Goal: Complete application form: Complete application form

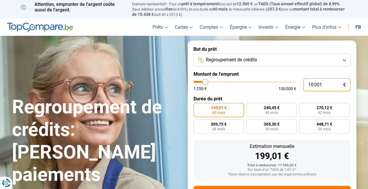
click at [326, 84] on input "10 001" at bounding box center [327, 84] width 47 height 13
type input "1 000"
type input "1250"
type input "100"
type input "1250"
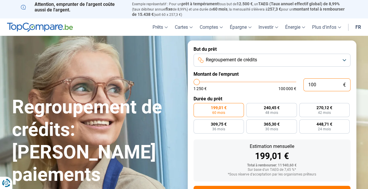
type input "10"
type input "1250"
type input "1"
type input "1250"
type input "0"
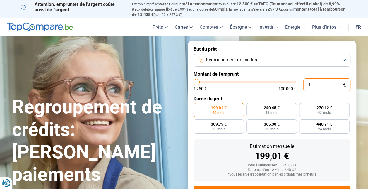
type input "1250"
type input "1 250"
type input "1250"
radio input "true"
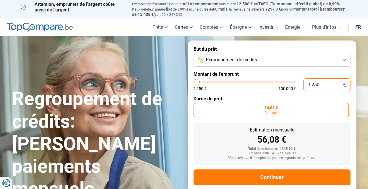
scroll to position [11, 0]
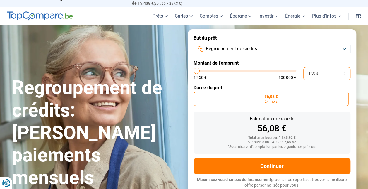
type input "12 501"
type input "12500"
type input "125 012"
type input "100000"
type input "12 501"
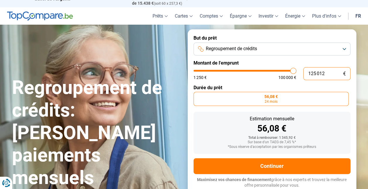
type input "12500"
type input "1 250"
type input "1250"
type input "125"
type input "1250"
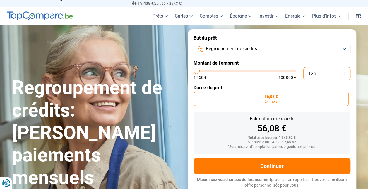
type input "12"
type input "1250"
type input "1 250"
type input "1250"
type input "12 506"
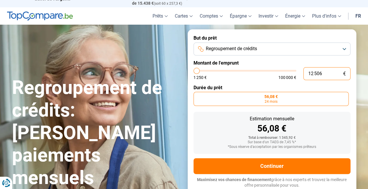
type input "12500"
type input "125 067"
type input "100000"
type input "100 000"
type input "100000"
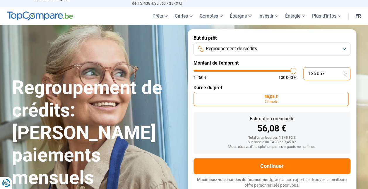
radio input "false"
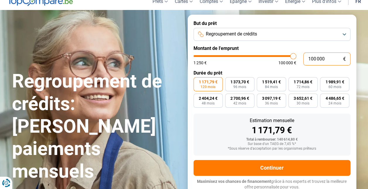
scroll to position [28, 0]
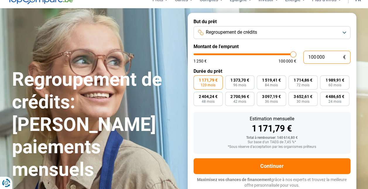
type input "10 000"
type input "10000"
type input "1 000"
type input "1250"
type input "100"
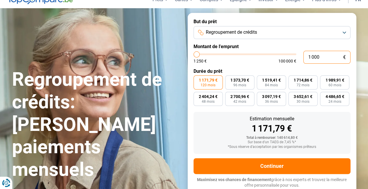
type input "1250"
type input "10"
type input "1250"
type input "1"
type input "1250"
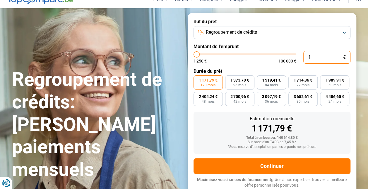
type input "0"
type input "1250"
type input "1"
type input "1250"
type input "12"
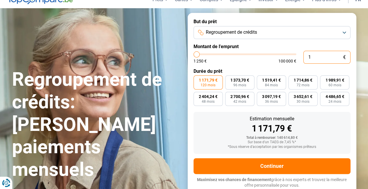
type input "1250"
type input "1 250"
type input "1250"
radio input "true"
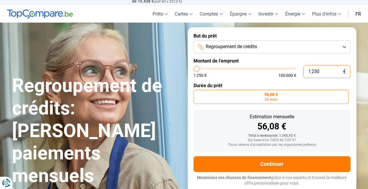
scroll to position [11, 0]
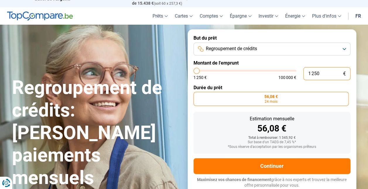
type input "125"
type input "1250"
type input "12"
type input "1250"
type input "126"
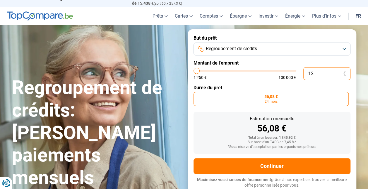
type input "1250"
type input "1 250"
type input "1250"
type input "12 507"
type input "12500"
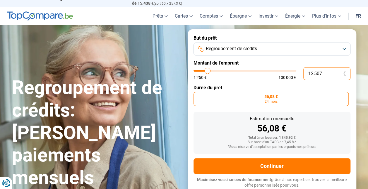
type input "125 072"
type input "100000"
type input "100 000"
type input "100000"
radio input "false"
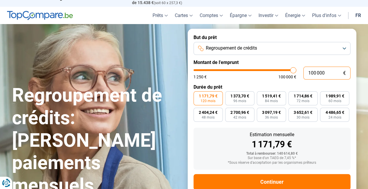
scroll to position [0, 0]
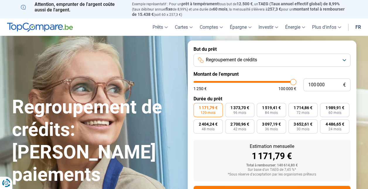
type input "99 500"
type input "99500"
type input "99 250"
type input "99250"
type input "99 000"
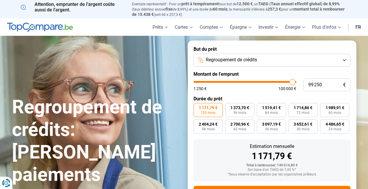
type input "99000"
type input "98 750"
type input "98750"
type input "98 500"
type input "98500"
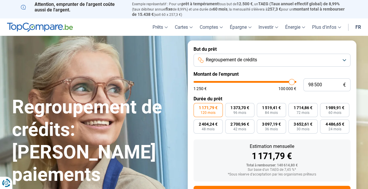
type input "98 250"
type input "98250"
type input "97 750"
type input "97750"
type input "97 250"
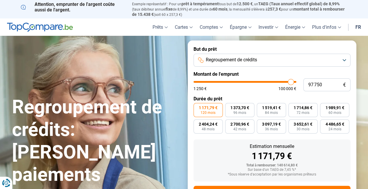
type input "97250"
type input "96 750"
type input "96750"
type input "96 250"
type input "96250"
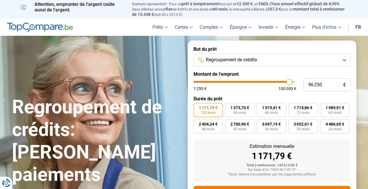
type input "95 500"
type input "95500"
type input "95 250"
type input "95250"
type input "94 750"
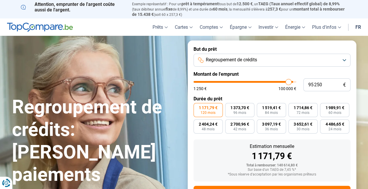
type input "94750"
type input "94 500"
type input "94500"
type input "94 000"
type input "94000"
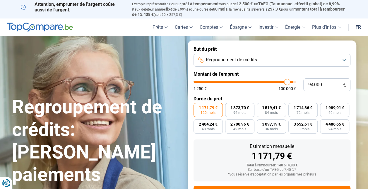
type input "93 750"
type input "93750"
type input "93 500"
type input "93500"
type input "93 000"
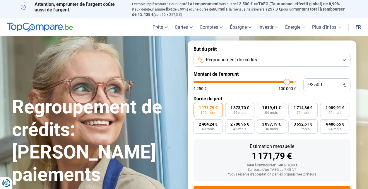
type input "93000"
type input "92 500"
type input "92500"
type input "92 000"
type input "92000"
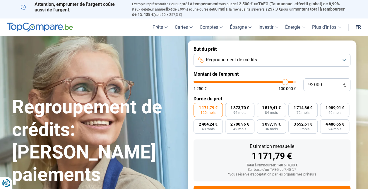
type input "91 750"
type input "91750"
type input "91 250"
type input "91250"
type input "91 000"
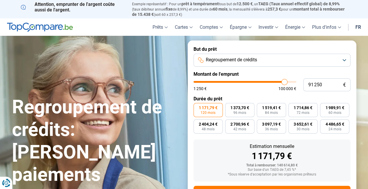
type input "91000"
type input "90 500"
type input "90500"
type input "90 000"
type input "90000"
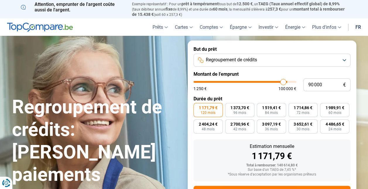
type input "89 250"
type input "89250"
type input "88 500"
type input "88500"
type input "88 000"
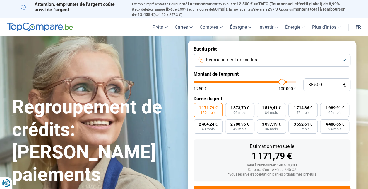
type input "88000"
type input "87 500"
type input "87500"
type input "87 250"
type input "87250"
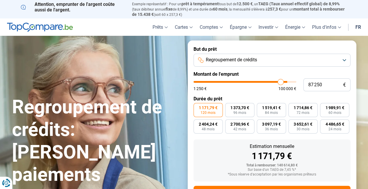
type input "87 000"
type input "87000"
type input "86 250"
type input "86250"
type input "86 000"
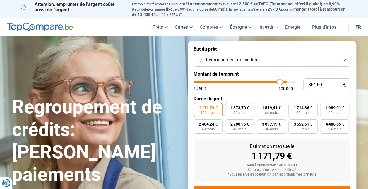
type input "86000"
type input "85 500"
type input "85500"
type input "85 250"
type input "85250"
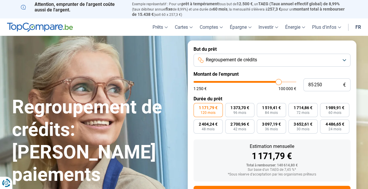
type input "85 000"
type input "85000"
type input "84 750"
type input "84750"
type input "84 500"
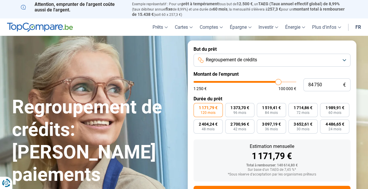
type input "84500"
type input "84 250"
type input "84250"
type input "84 000"
type input "84000"
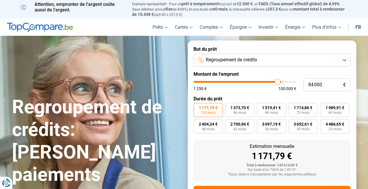
type input "83 750"
type input "83750"
type input "83 000"
type input "83000"
type input "82 750"
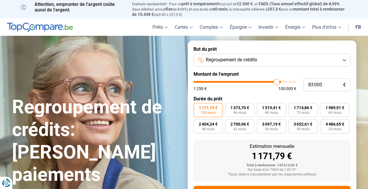
type input "82750"
type input "82 000"
type input "82000"
type input "81 250"
type input "81250"
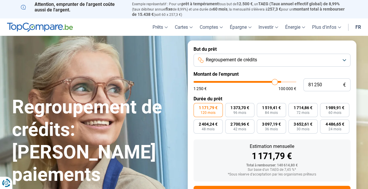
type input "80 500"
type input "80500"
type input "80 000"
type input "80000"
type input "79 750"
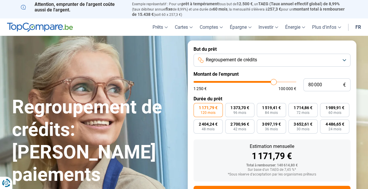
type input "79750"
type input "79 500"
type input "79500"
type input "79 000"
type input "79000"
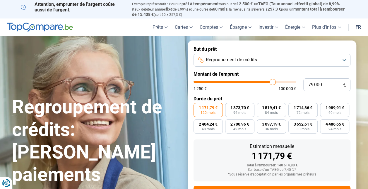
type input "78 250"
type input "78250"
type input "77 500"
type input "77500"
type input "76 500"
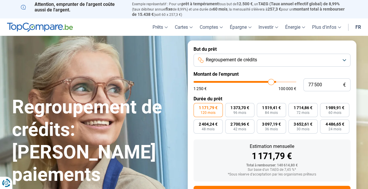
type input "76500"
type input "75 500"
type input "75500"
type input "74 750"
type input "74750"
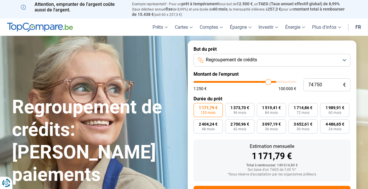
type input "73 500"
type input "73500"
type input "72 750"
type input "72750"
type input "72 000"
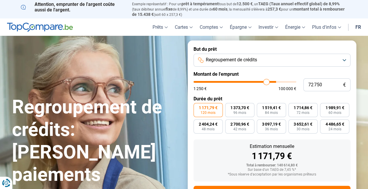
type input "72000"
type input "71 750"
type input "71750"
type input "71 000"
type input "71000"
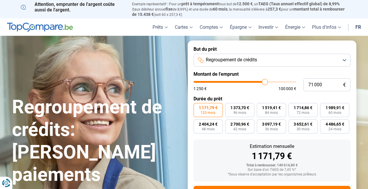
type input "70 250"
type input "70250"
type input "70 000"
type input "70000"
type input "69 250"
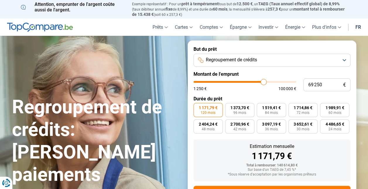
type input "69250"
type input "68 750"
type input "68750"
type input "68 000"
type input "68000"
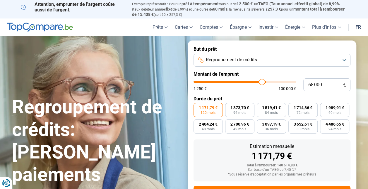
type input "67 000"
type input "67000"
drag, startPoint x: 293, startPoint y: 81, endPoint x: 208, endPoint y: 91, distance: 86.2
click at [208, 83] on input "range" at bounding box center [245, 82] width 103 height 2
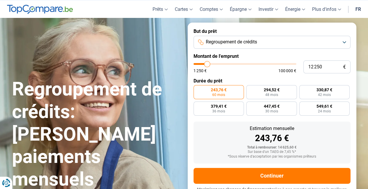
scroll to position [28, 0]
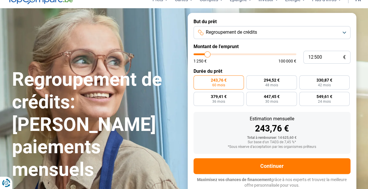
click at [208, 55] on input "range" at bounding box center [245, 54] width 103 height 2
click at [316, 57] on input "12 500" at bounding box center [327, 57] width 47 height 13
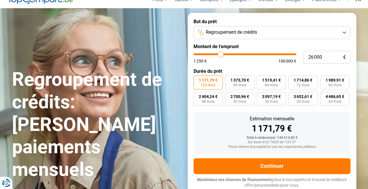
click at [221, 55] on input "range" at bounding box center [245, 54] width 103 height 2
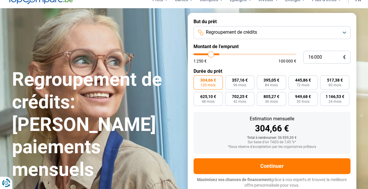
click at [211, 55] on input "range" at bounding box center [245, 54] width 103 height 2
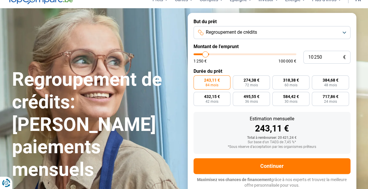
click at [205, 55] on input "range" at bounding box center [245, 54] width 103 height 2
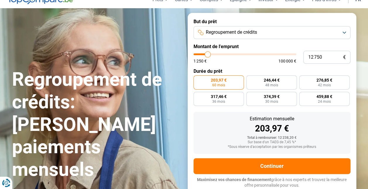
click at [208, 55] on input "range" at bounding box center [245, 54] width 103 height 2
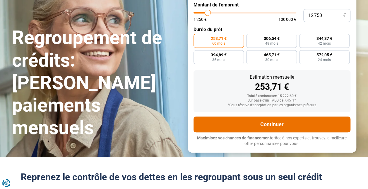
scroll to position [57, 0]
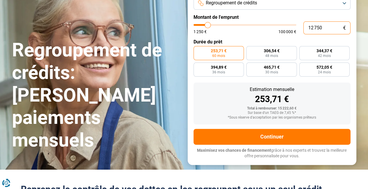
click at [320, 27] on input "12 750" at bounding box center [327, 27] width 47 height 13
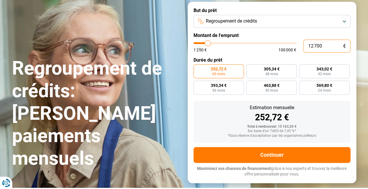
scroll to position [28, 0]
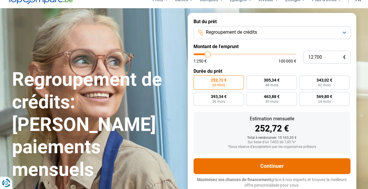
click at [263, 163] on button "Continuer" at bounding box center [272, 166] width 157 height 16
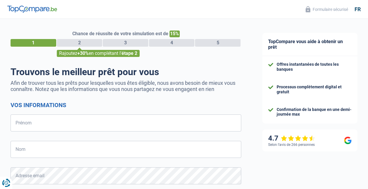
select select "32"
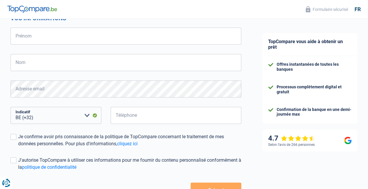
scroll to position [29, 0]
